Goal: Task Accomplishment & Management: Manage account settings

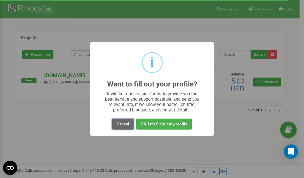
click at [124, 123] on button "Cancel" at bounding box center [122, 123] width 21 height 11
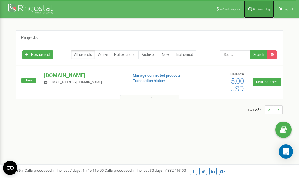
click at [257, 12] on link "Profile settings" at bounding box center [259, 9] width 30 height 18
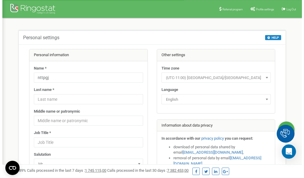
scroll to position [30, 0]
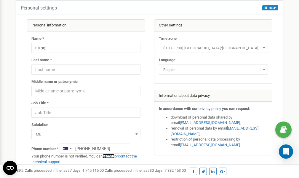
click at [112, 156] on link "verify it" at bounding box center [109, 156] width 12 height 4
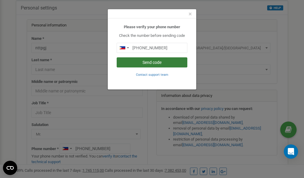
click at [143, 63] on button "Send code" at bounding box center [152, 62] width 71 height 10
